Goal: Task Accomplishment & Management: Manage account settings

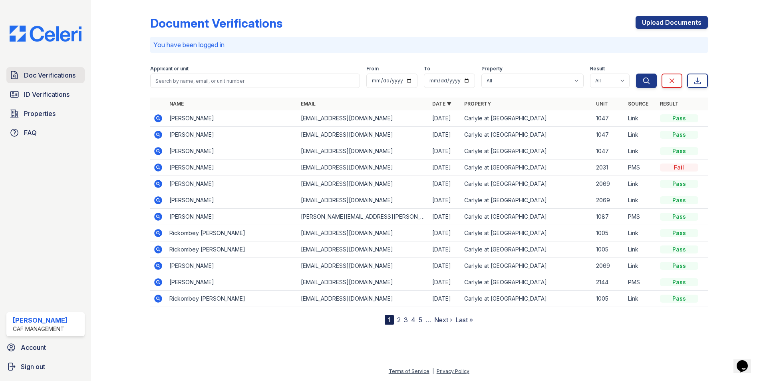
click at [45, 74] on span "Doc Verifications" at bounding box center [50, 75] width 52 height 10
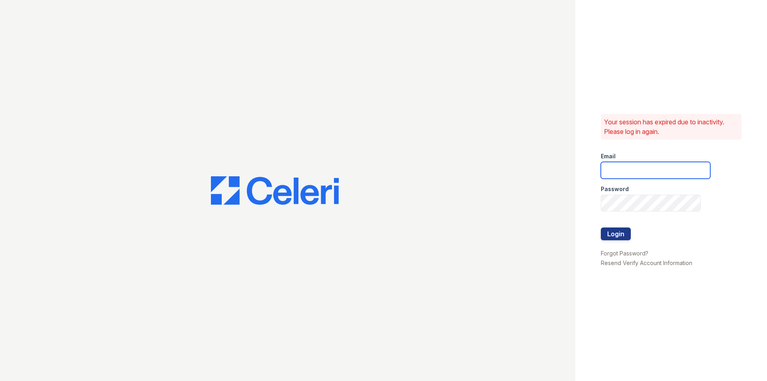
type input "carlylesouth2@cafmanagement.com"
click at [618, 232] on button "Login" at bounding box center [616, 233] width 30 height 13
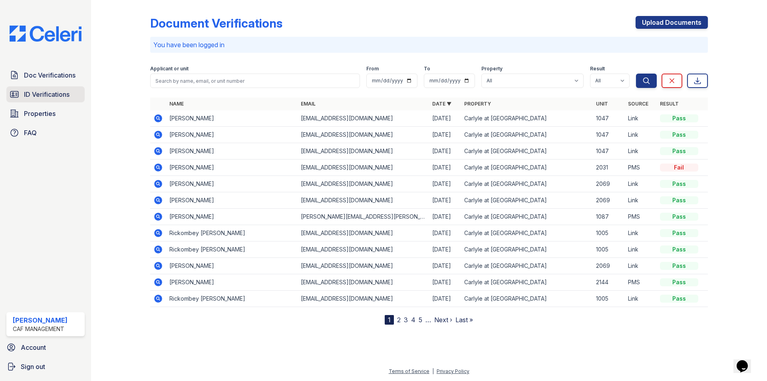
click at [25, 93] on link "ID Verifications" at bounding box center [45, 94] width 78 height 16
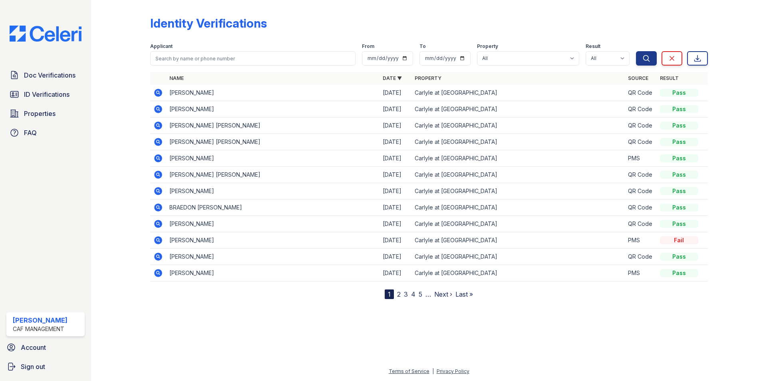
drag, startPoint x: 53, startPoint y: 97, endPoint x: 172, endPoint y: 65, distance: 123.3
click at [54, 96] on span "ID Verifications" at bounding box center [47, 94] width 46 height 10
click at [61, 92] on span "ID Verifications" at bounding box center [47, 94] width 46 height 10
